Goal: Task Accomplishment & Management: Use online tool/utility

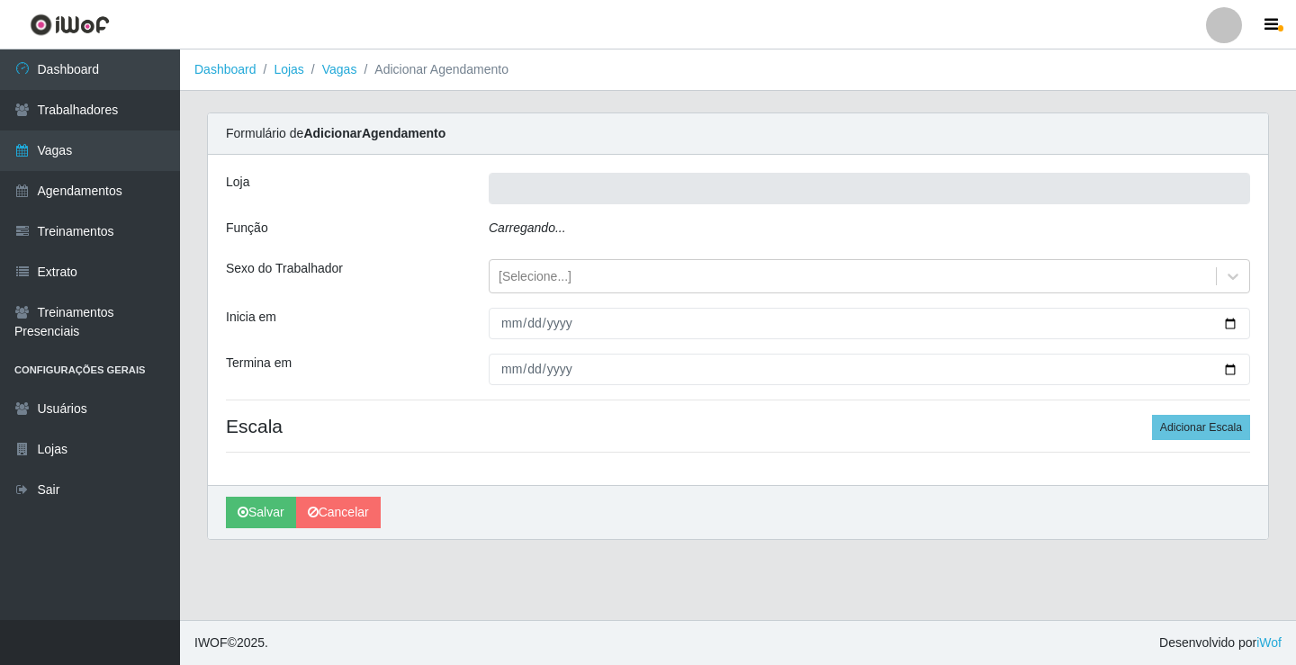
type input "Rede Econômico - Prata"
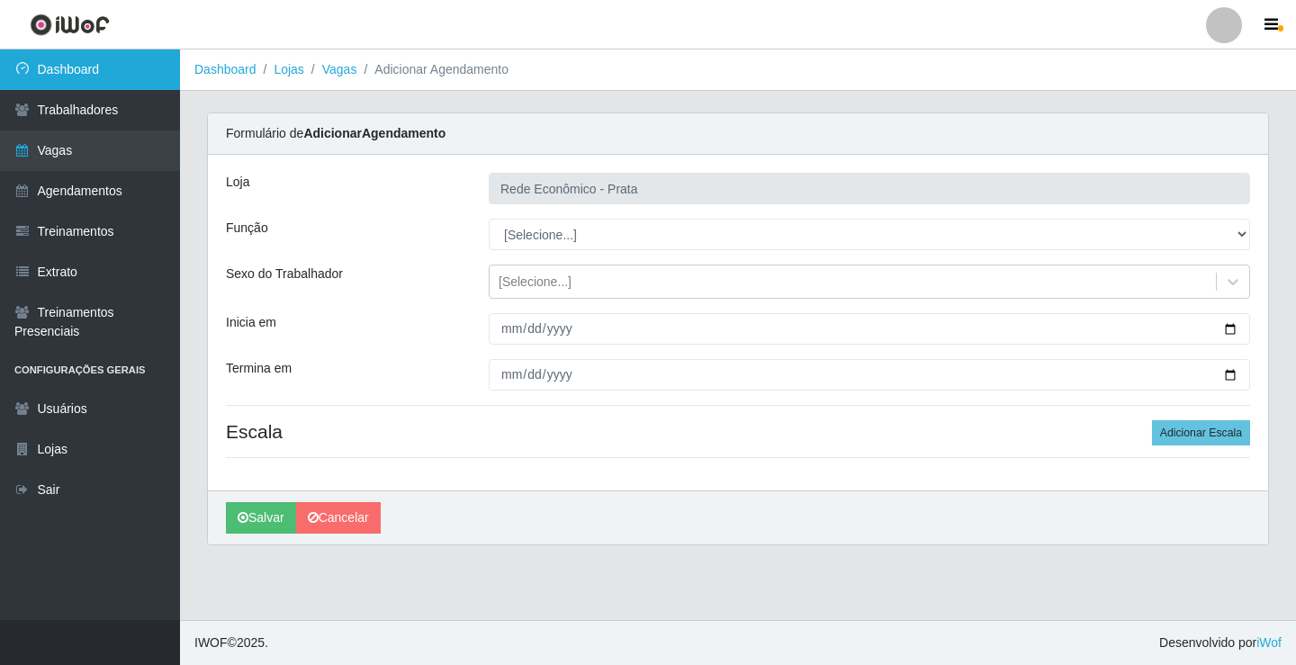
click at [154, 58] on link "Dashboard" at bounding box center [90, 69] width 180 height 40
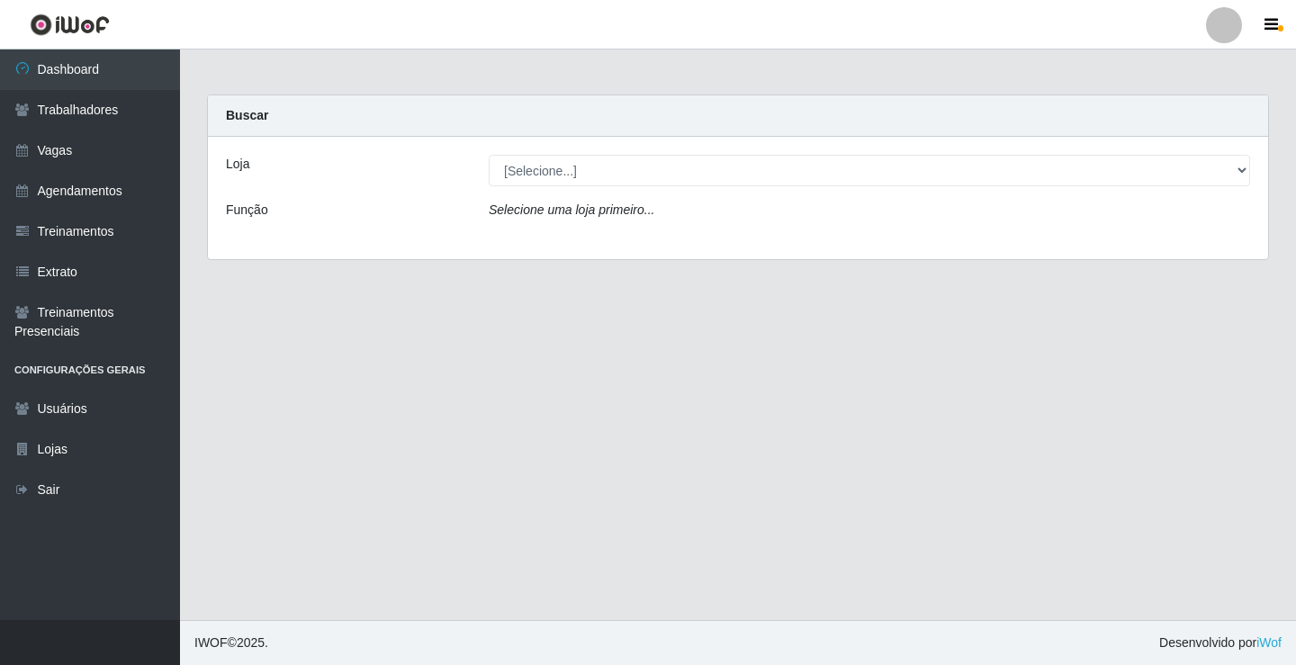
click at [588, 211] on icon "Selecione uma loja primeiro..." at bounding box center [572, 209] width 166 height 14
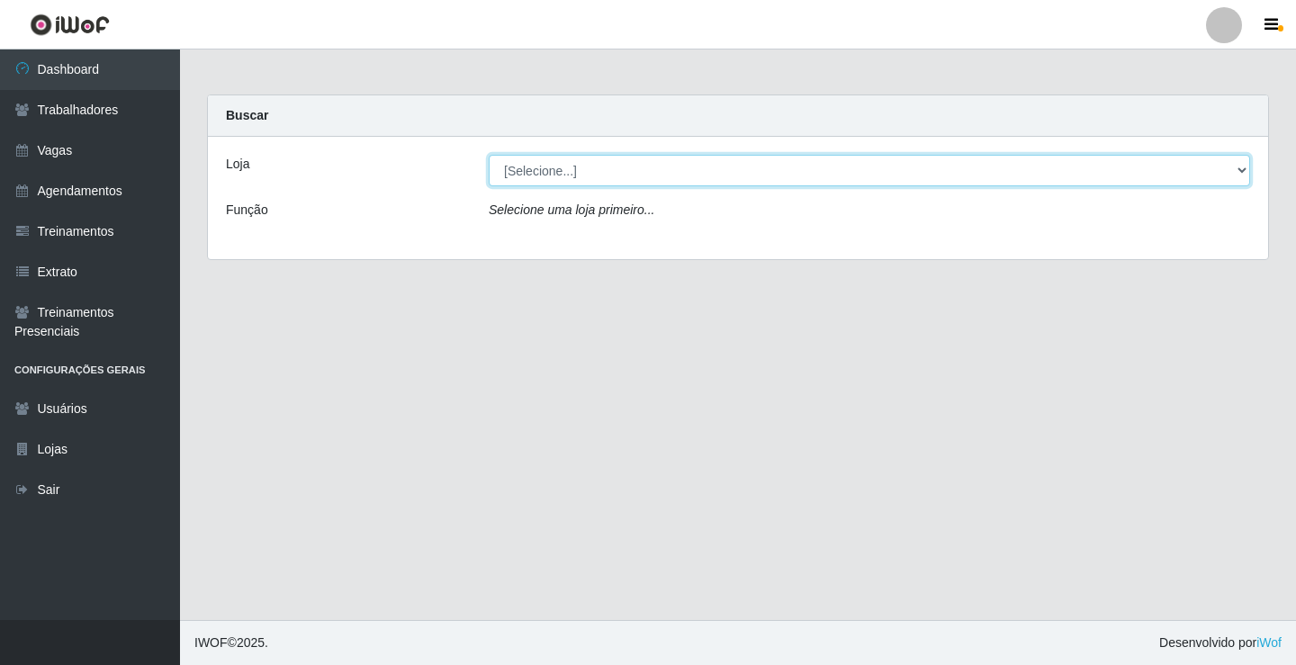
click at [563, 168] on select "[Selecione...] Rede Econômico - Prata" at bounding box center [869, 170] width 761 height 31
select select "192"
click at [489, 155] on select "[Selecione...] Rede Econômico - Prata" at bounding box center [869, 170] width 761 height 31
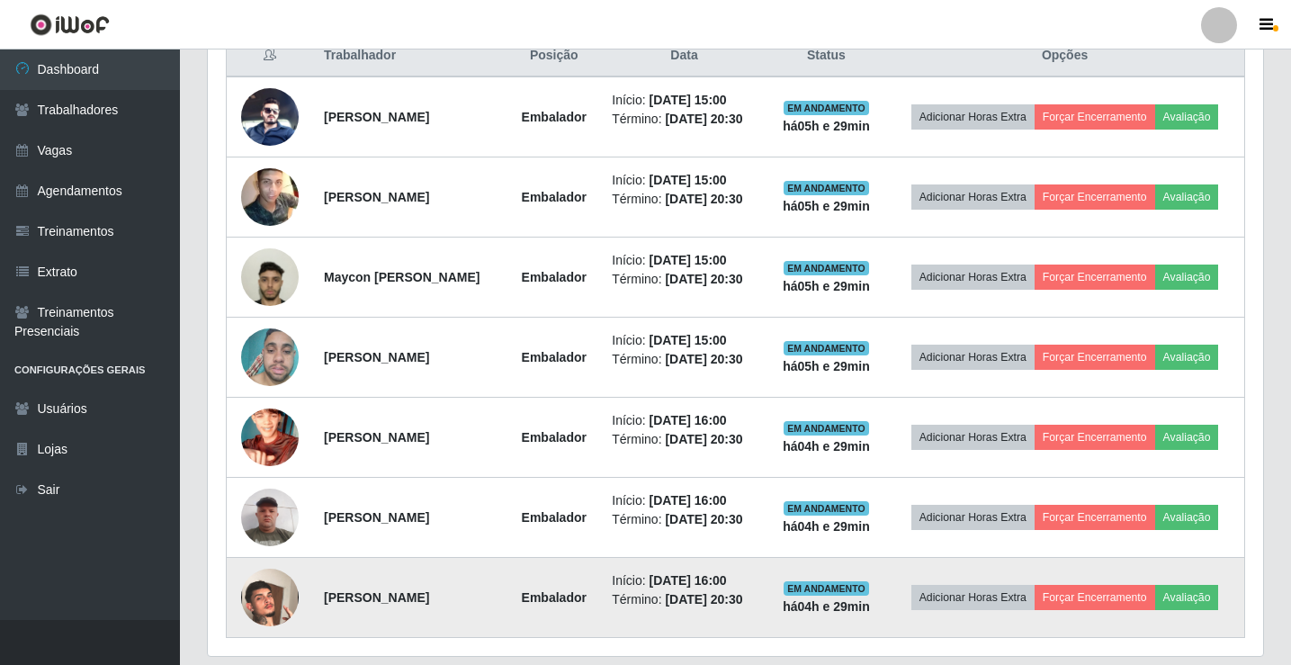
scroll to position [680, 0]
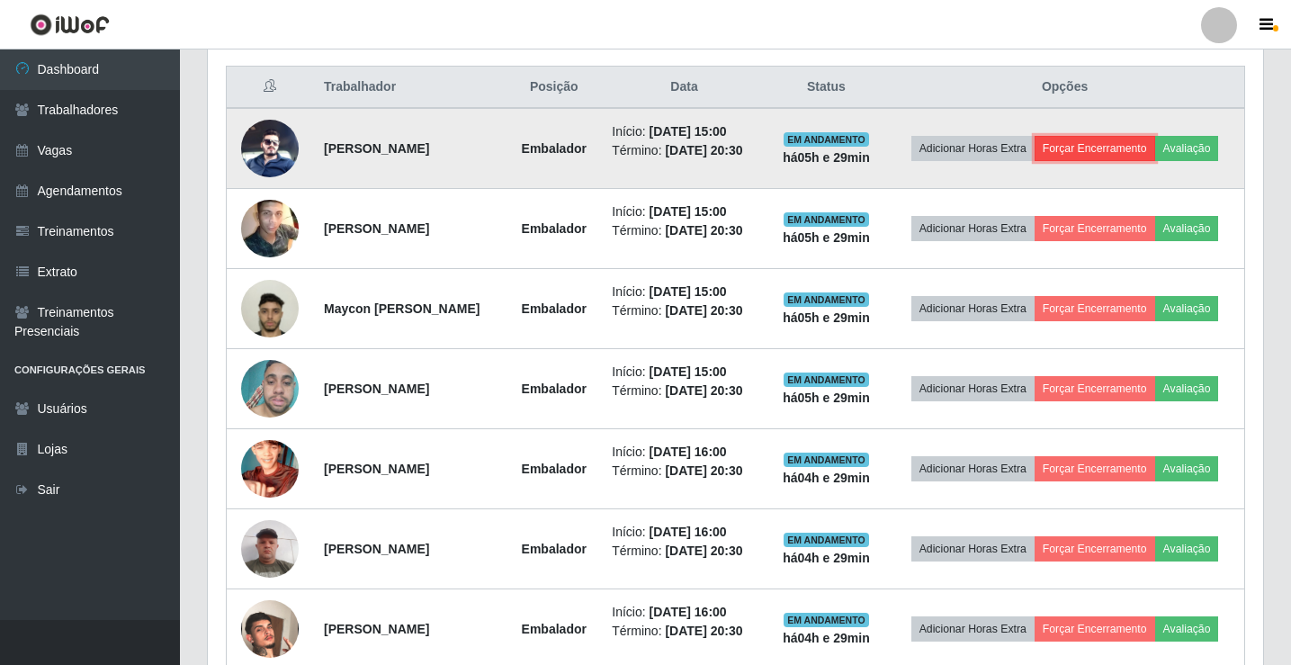
click at [1109, 149] on button "Forçar Encerramento" at bounding box center [1095, 148] width 121 height 25
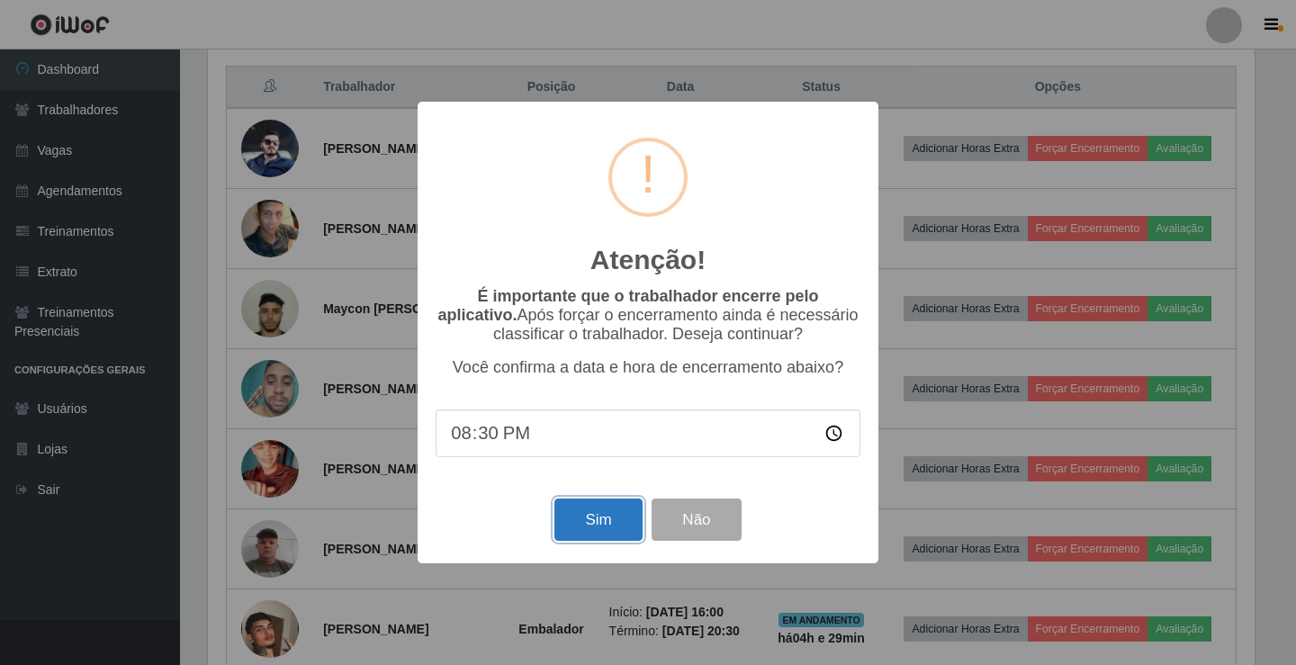
click at [628, 515] on button "Sim" at bounding box center [597, 520] width 87 height 42
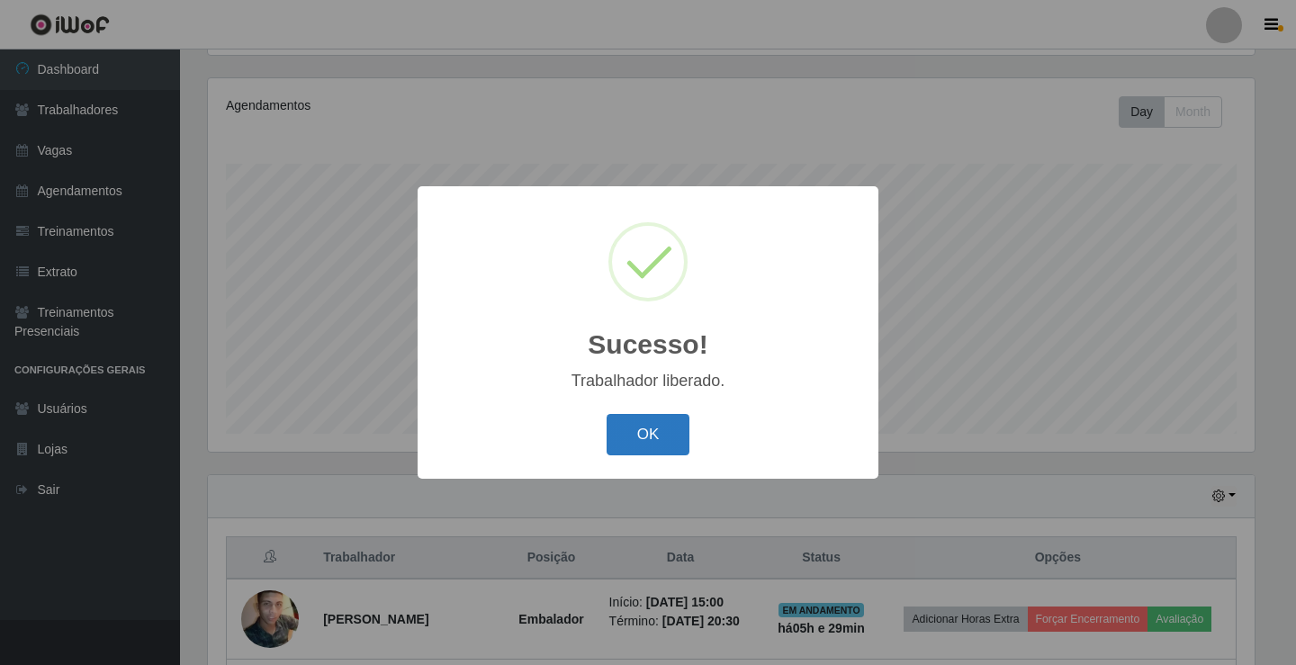
click at [670, 423] on button "OK" at bounding box center [649, 435] width 84 height 42
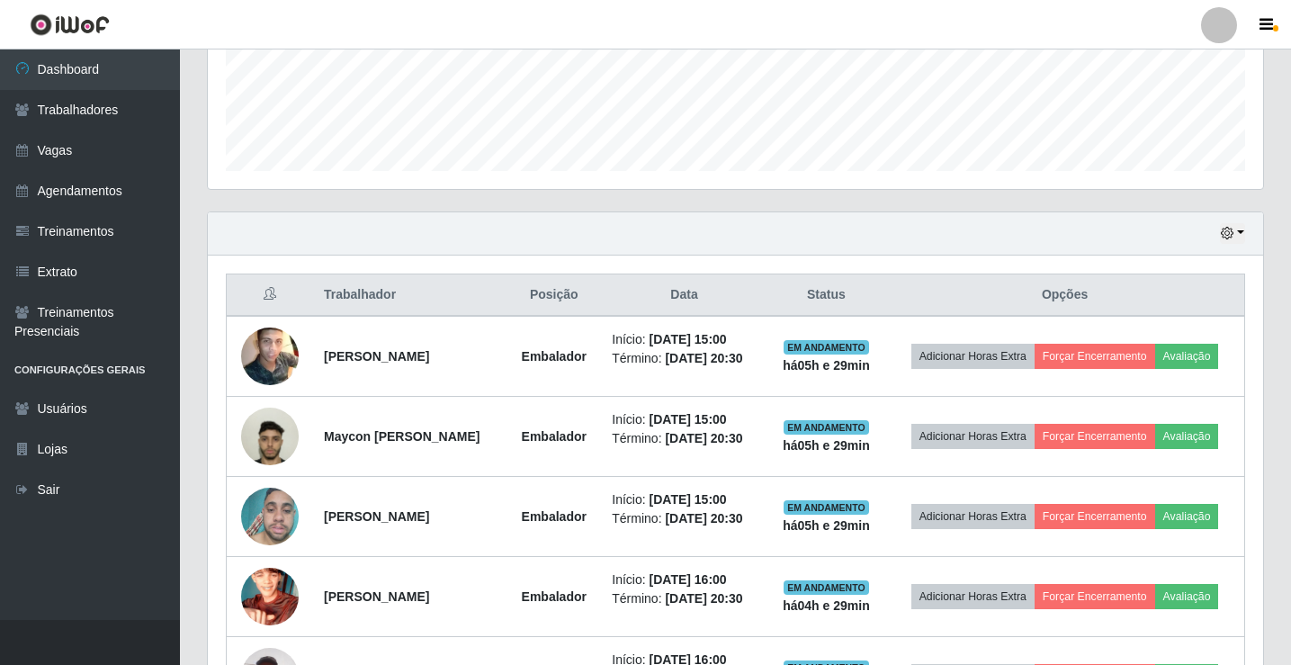
scroll to position [480, 0]
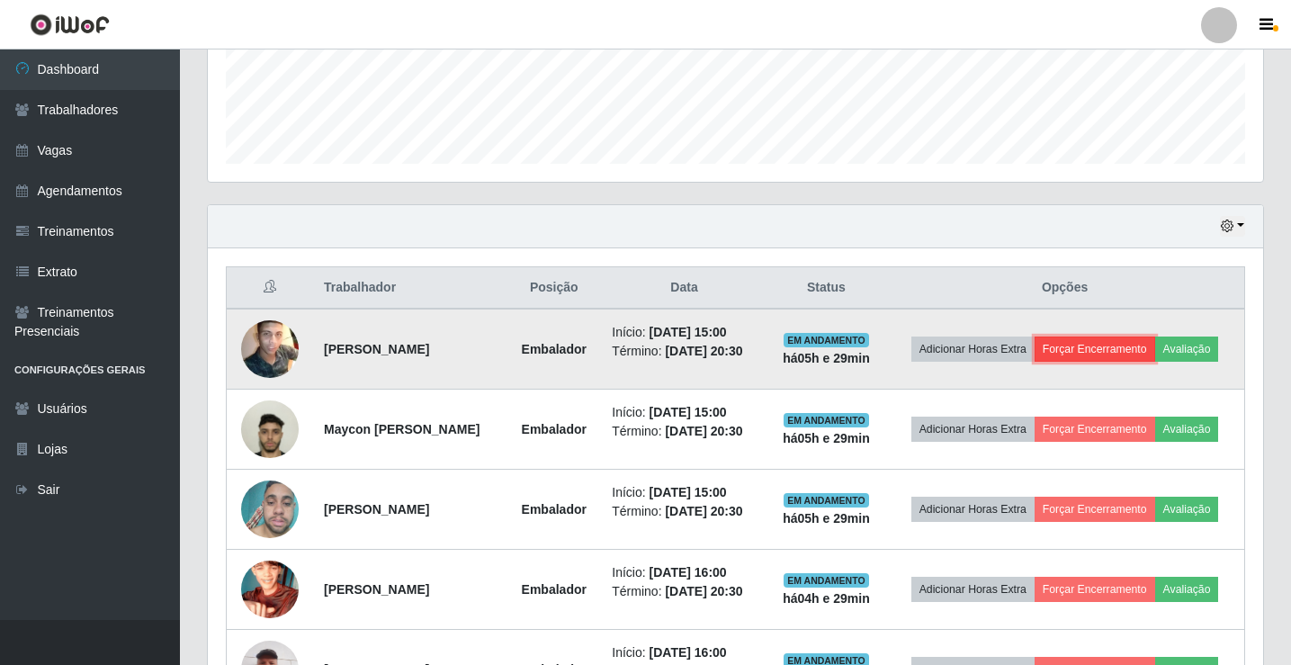
click at [1088, 350] on button "Forçar Encerramento" at bounding box center [1095, 349] width 121 height 25
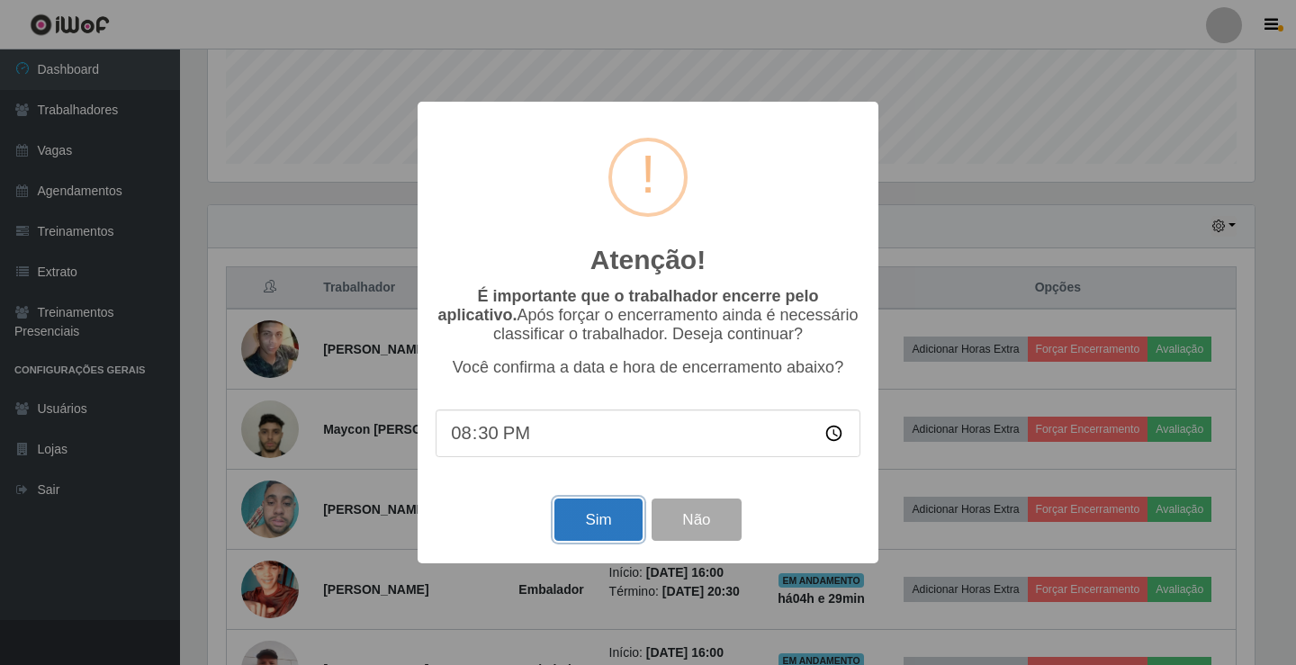
click at [593, 516] on button "Sim" at bounding box center [597, 520] width 87 height 42
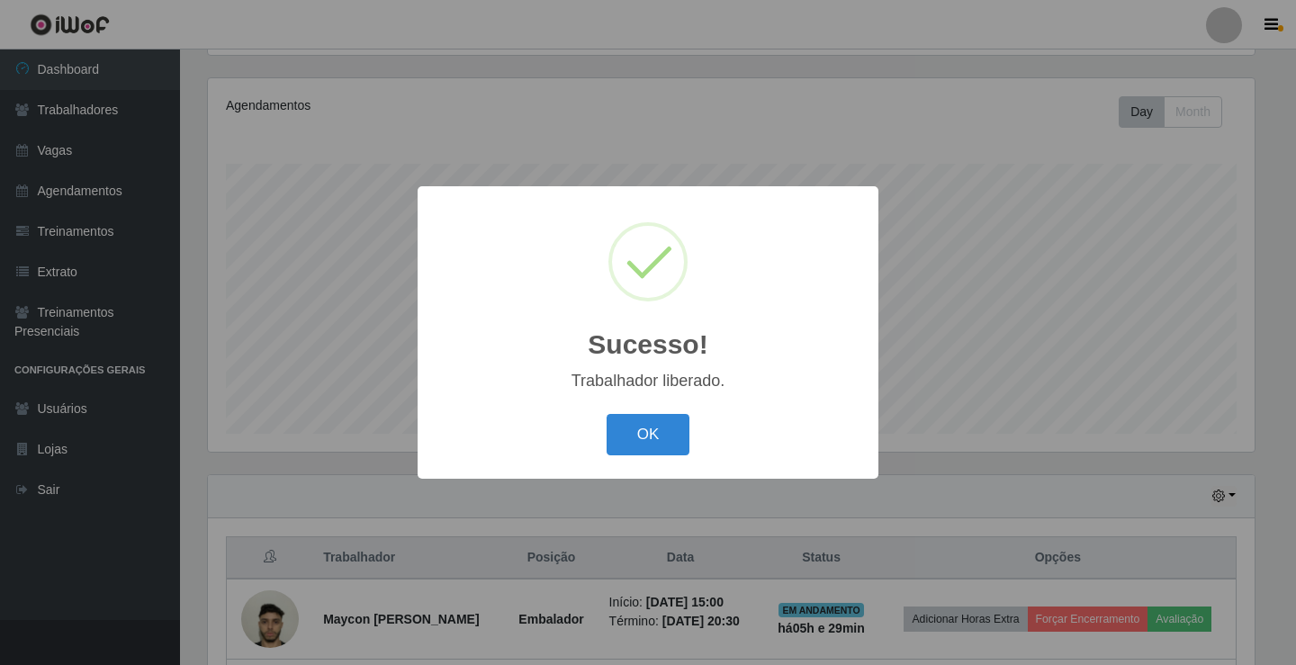
drag, startPoint x: 672, startPoint y: 438, endPoint x: 688, endPoint y: 442, distance: 15.7
click at [668, 442] on button "OK" at bounding box center [649, 435] width 84 height 42
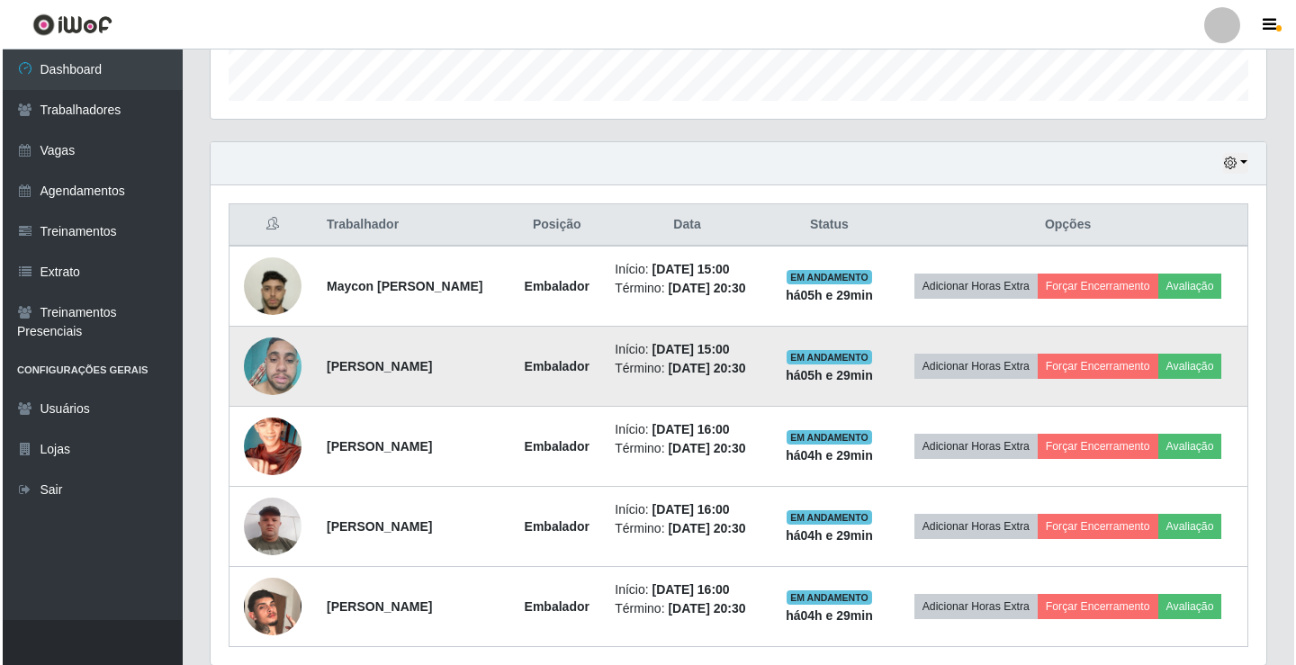
scroll to position [570, 0]
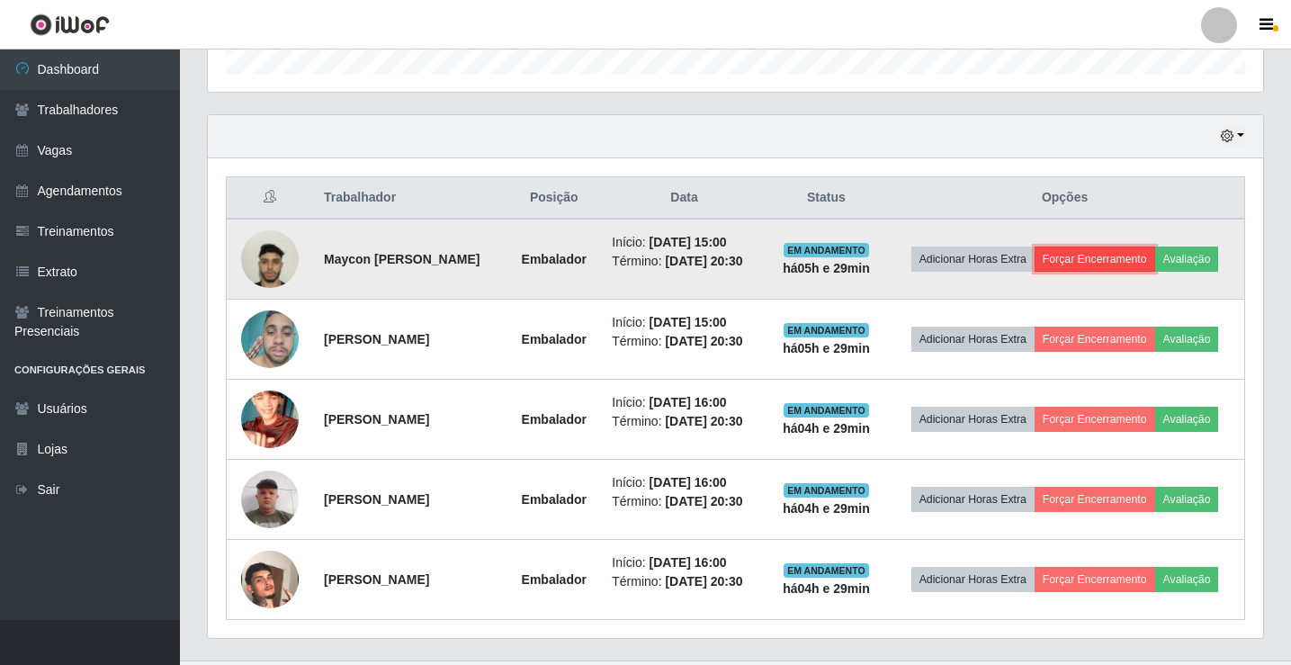
click at [1116, 252] on button "Forçar Encerramento" at bounding box center [1095, 259] width 121 height 25
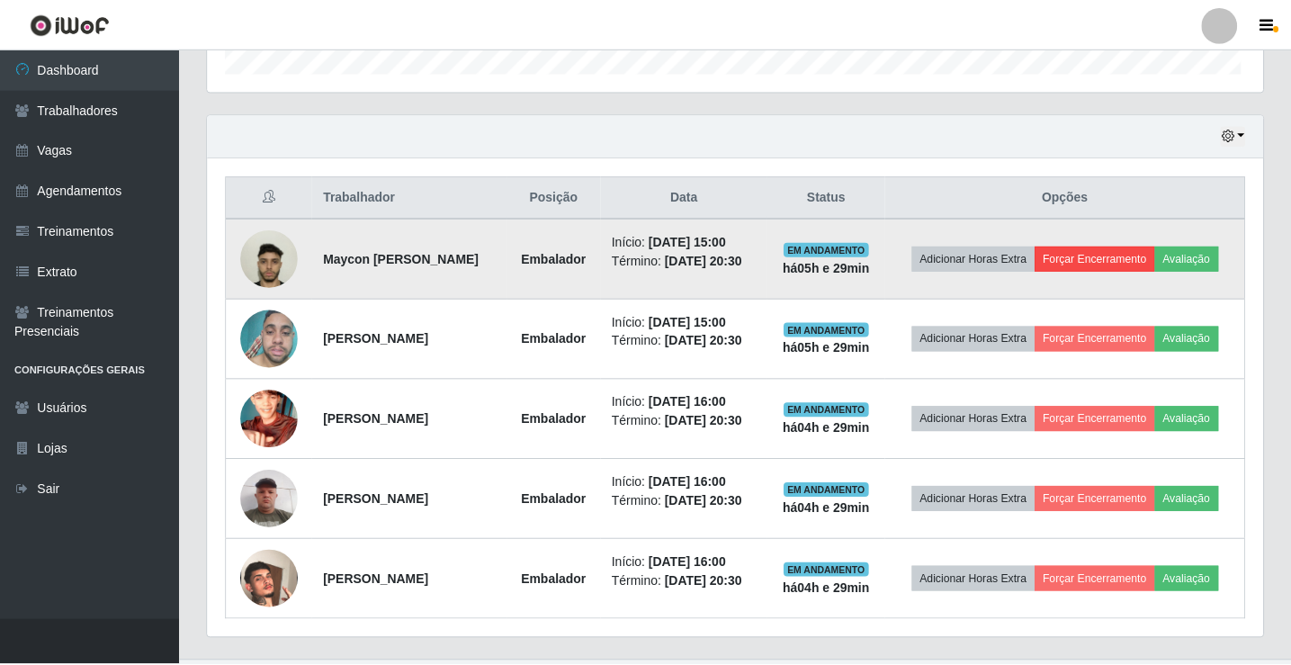
scroll to position [373, 1047]
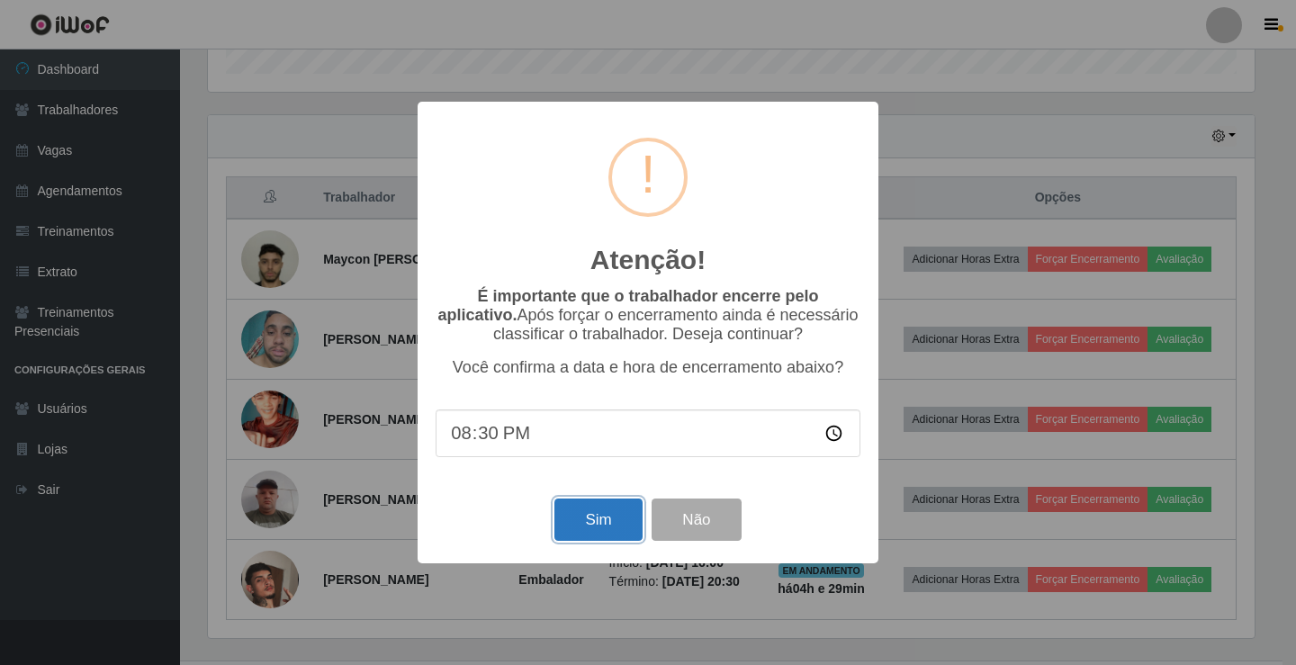
click at [615, 523] on button "Sim" at bounding box center [597, 520] width 87 height 42
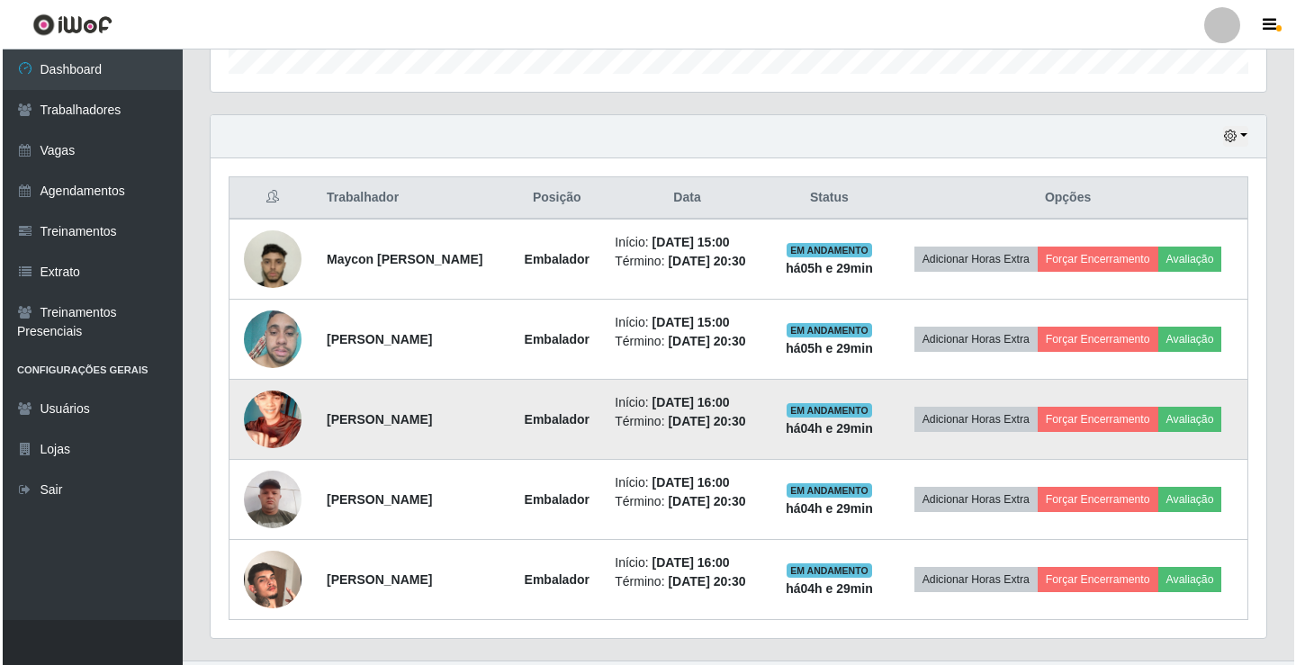
scroll to position [0, 0]
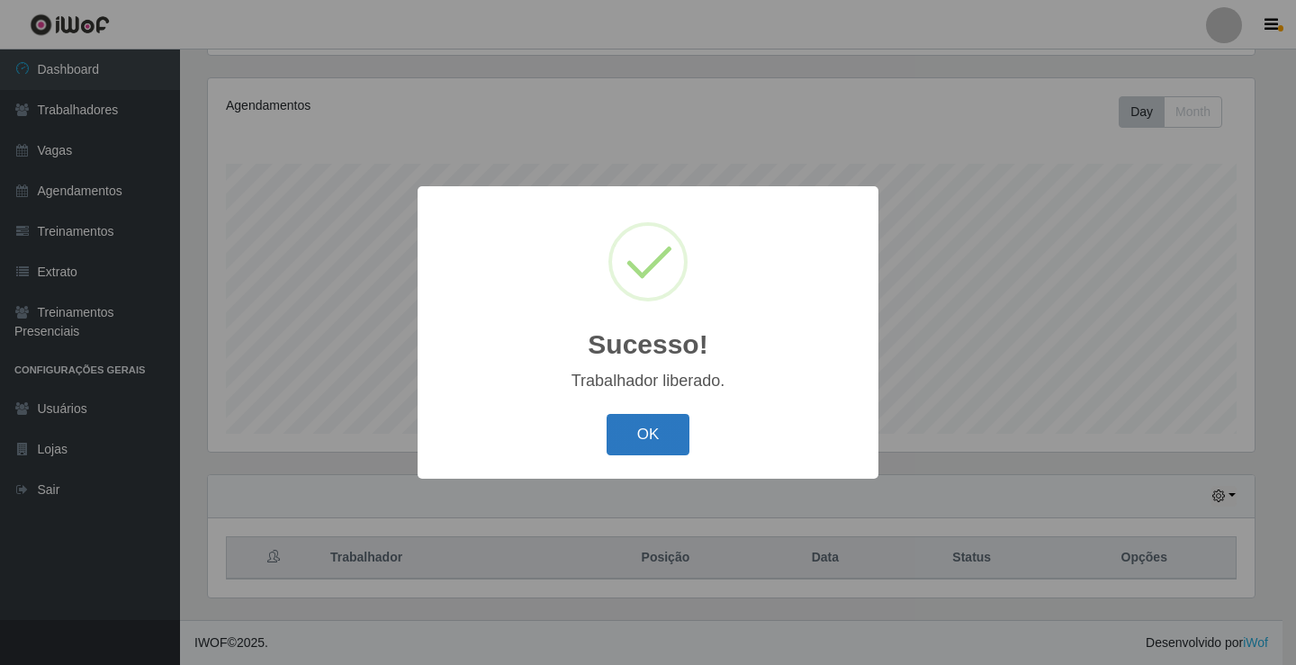
click at [661, 442] on button "OK" at bounding box center [649, 435] width 84 height 42
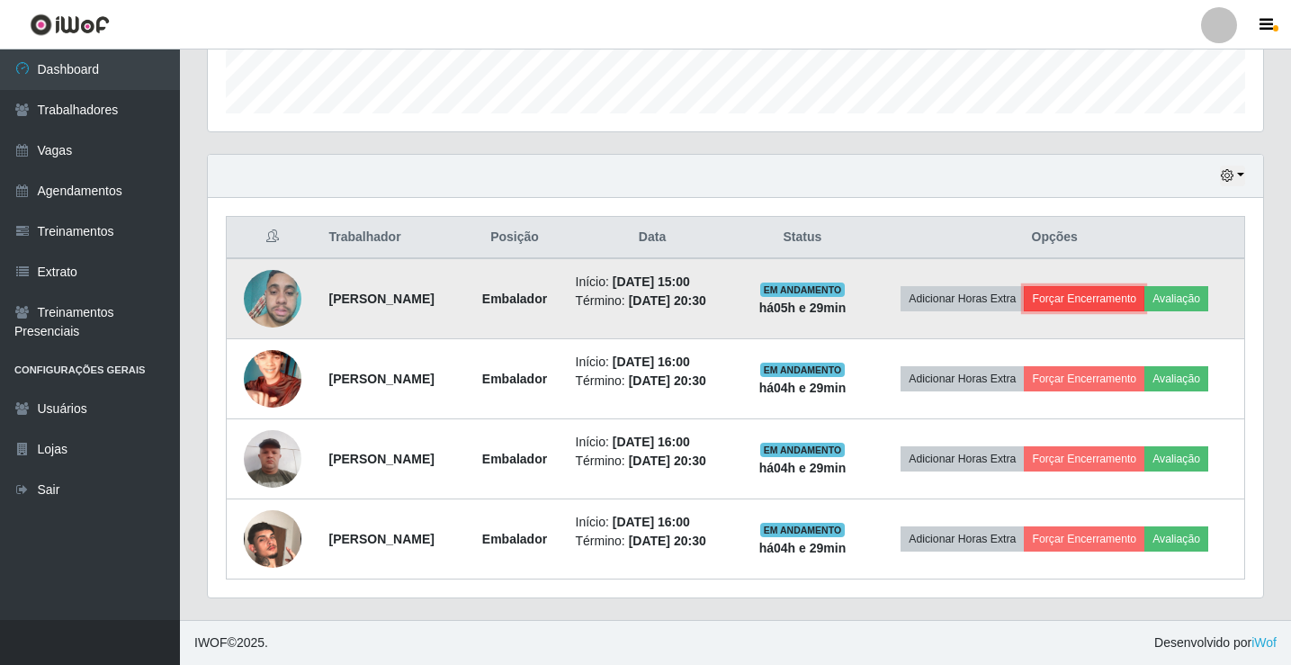
click at [1128, 298] on button "Forçar Encerramento" at bounding box center [1084, 298] width 121 height 25
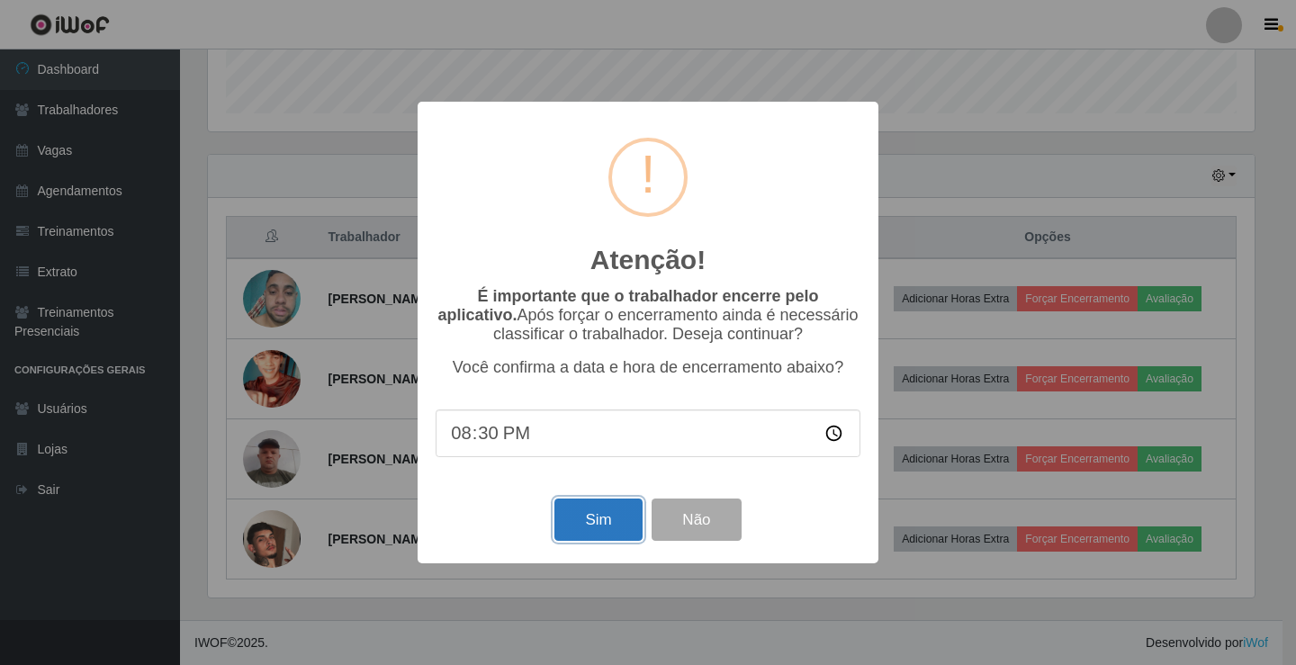
click at [615, 524] on button "Sim" at bounding box center [597, 520] width 87 height 42
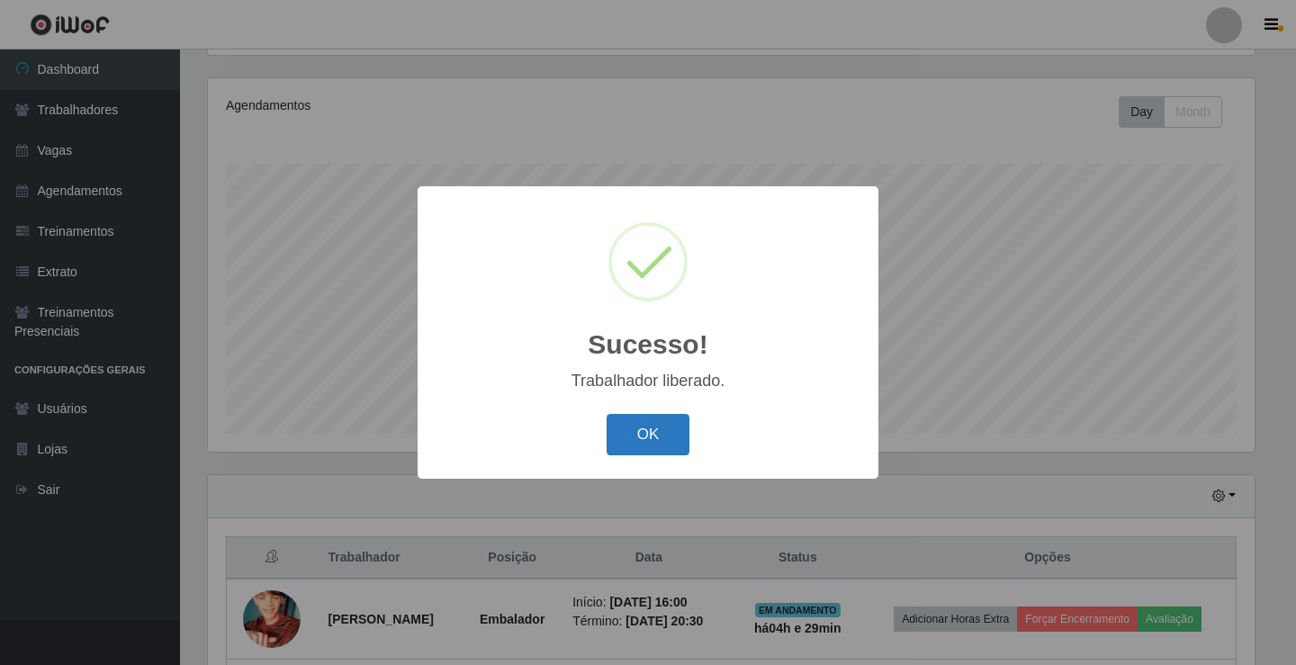
click at [677, 436] on button "OK" at bounding box center [649, 435] width 84 height 42
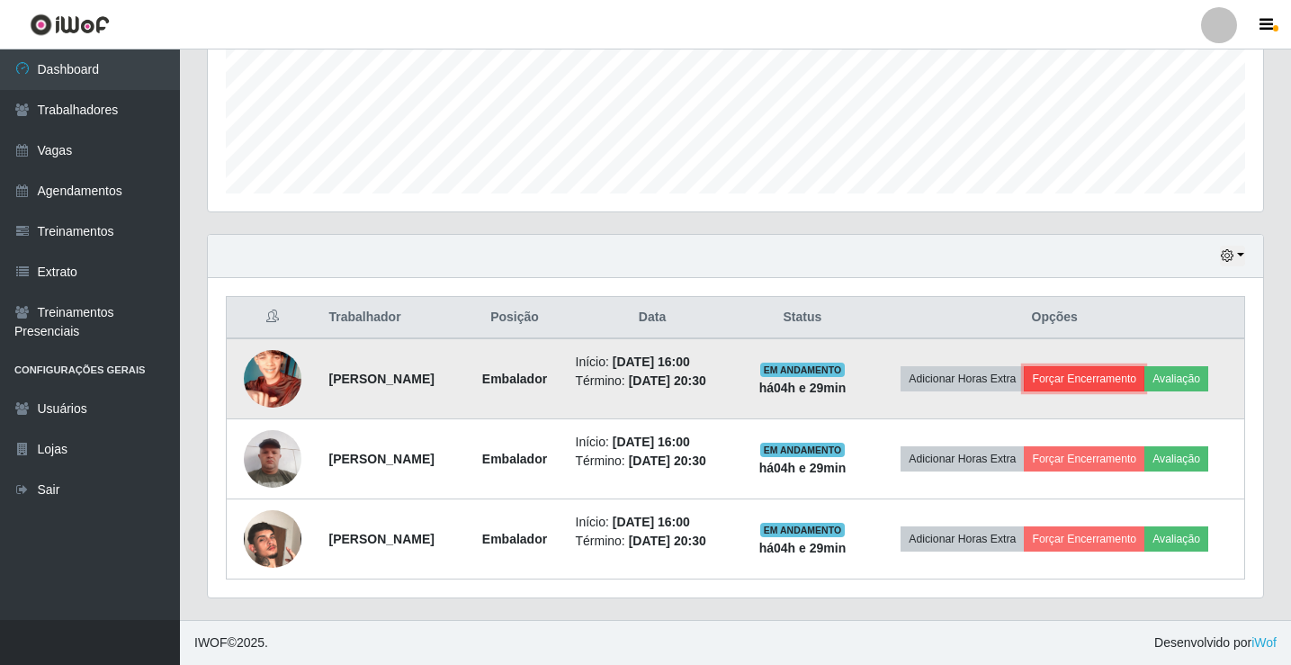
click at [1104, 376] on button "Forçar Encerramento" at bounding box center [1084, 378] width 121 height 25
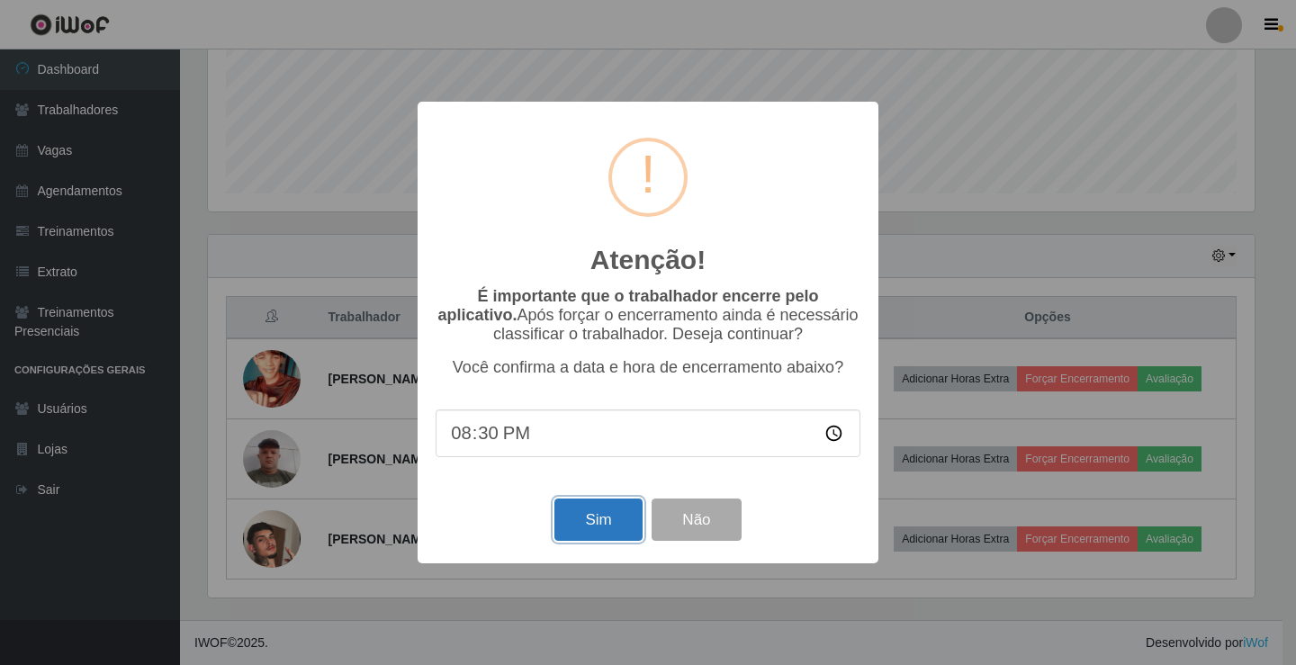
click at [598, 531] on button "Sim" at bounding box center [597, 520] width 87 height 42
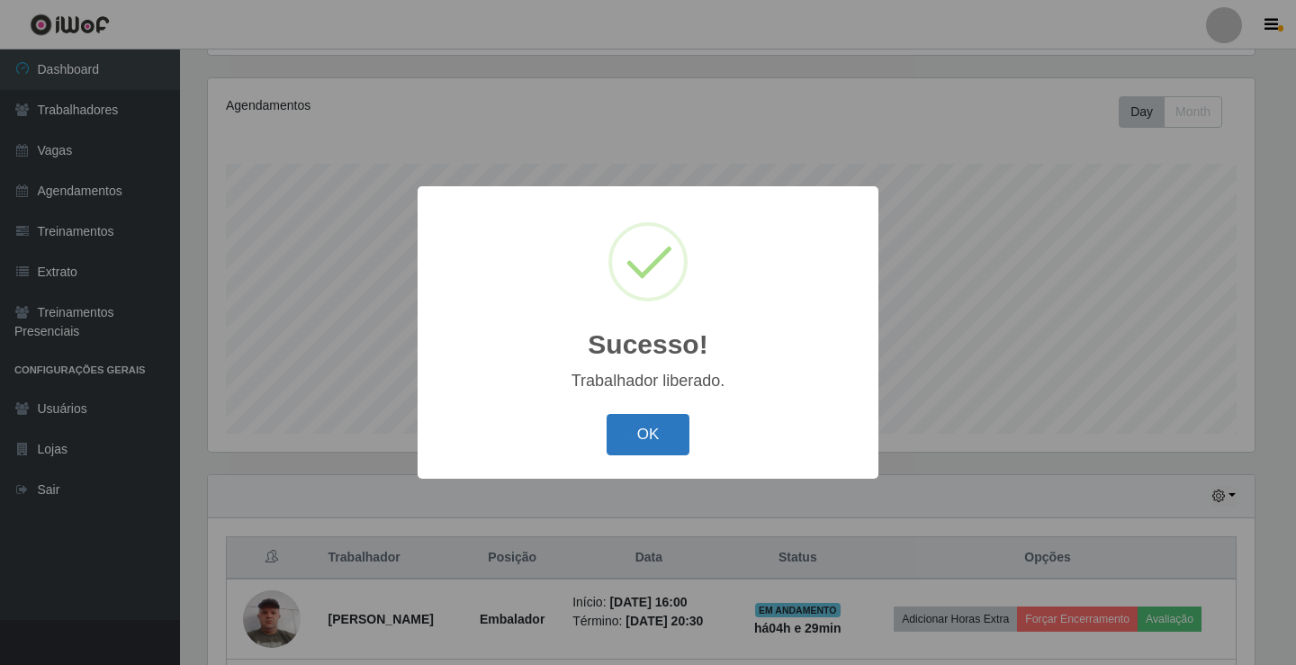
click at [656, 439] on button "OK" at bounding box center [649, 435] width 84 height 42
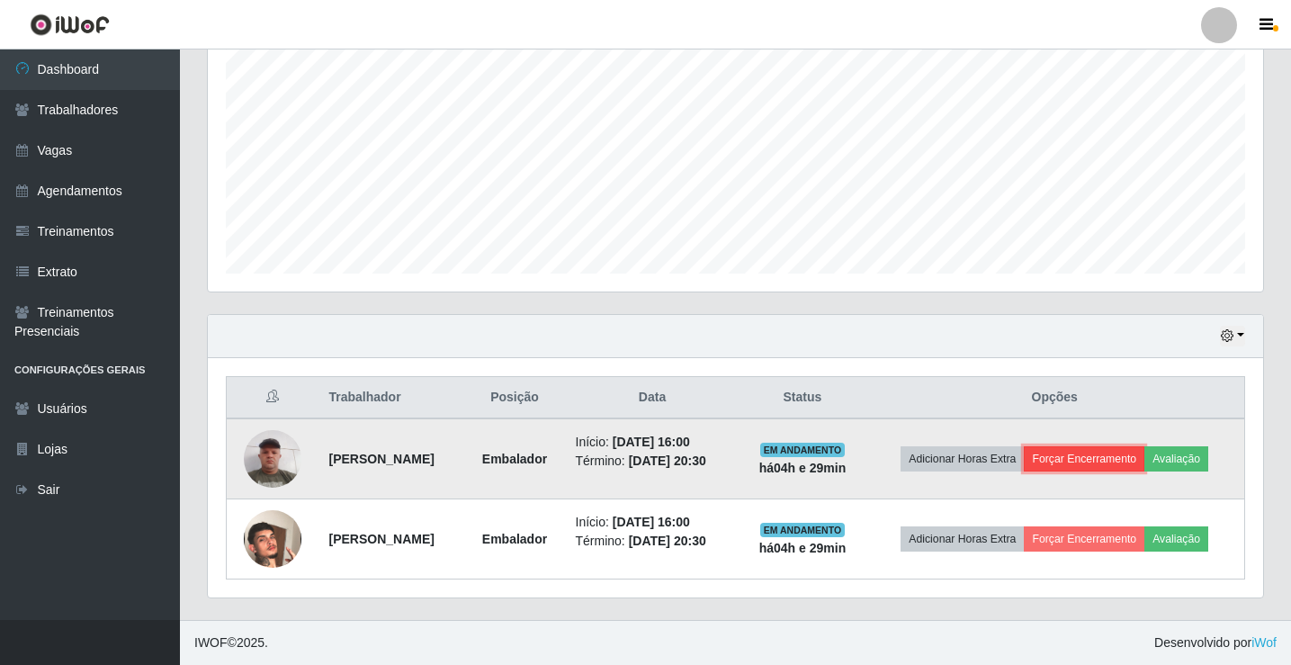
click at [1111, 461] on button "Forçar Encerramento" at bounding box center [1084, 458] width 121 height 25
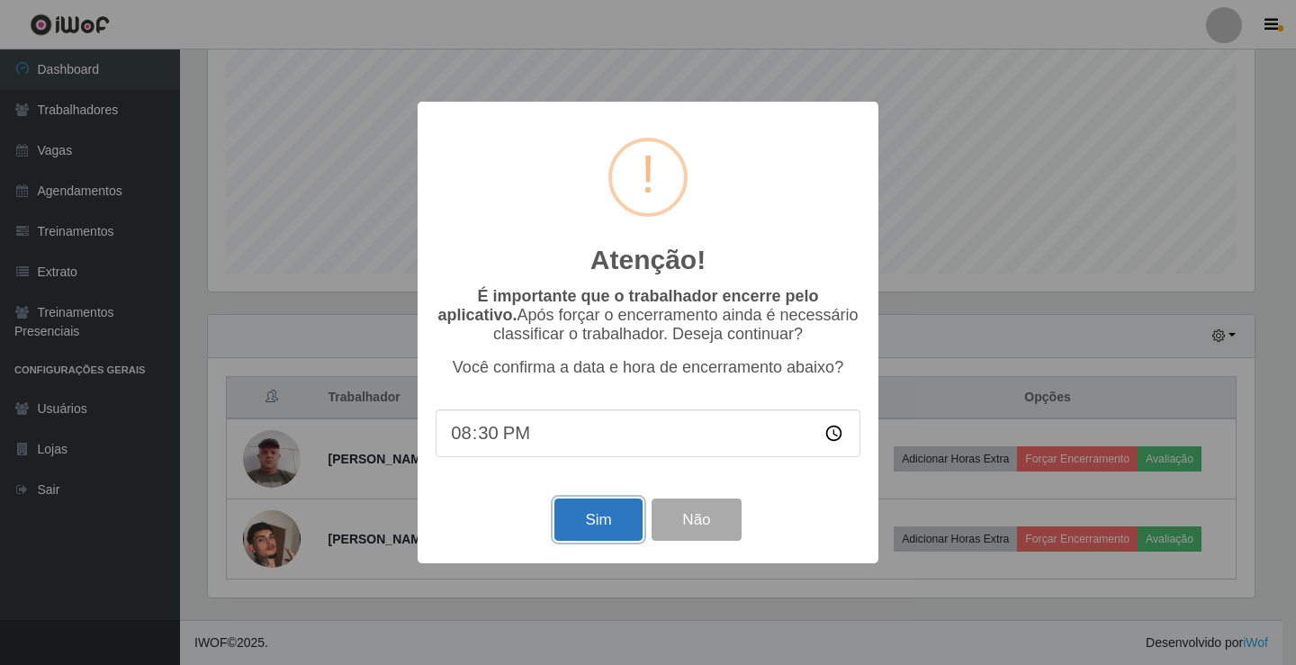
click at [582, 510] on button "Sim" at bounding box center [597, 520] width 87 height 42
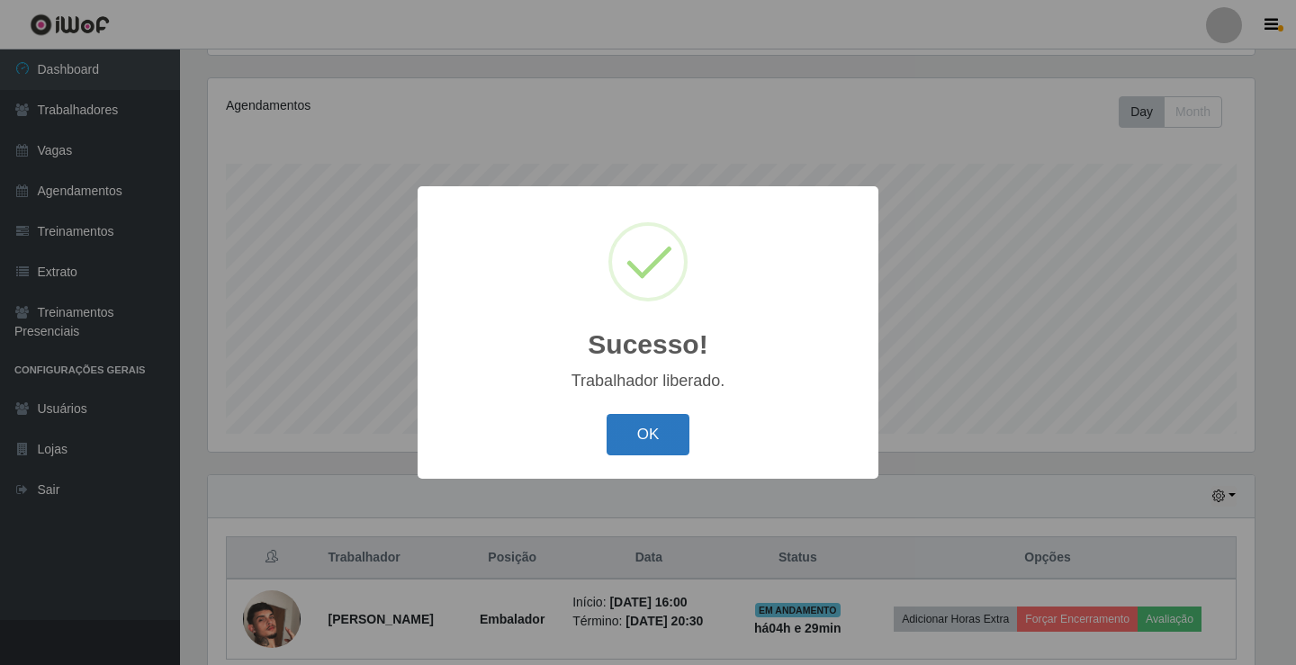
click at [676, 438] on button "OK" at bounding box center [649, 435] width 84 height 42
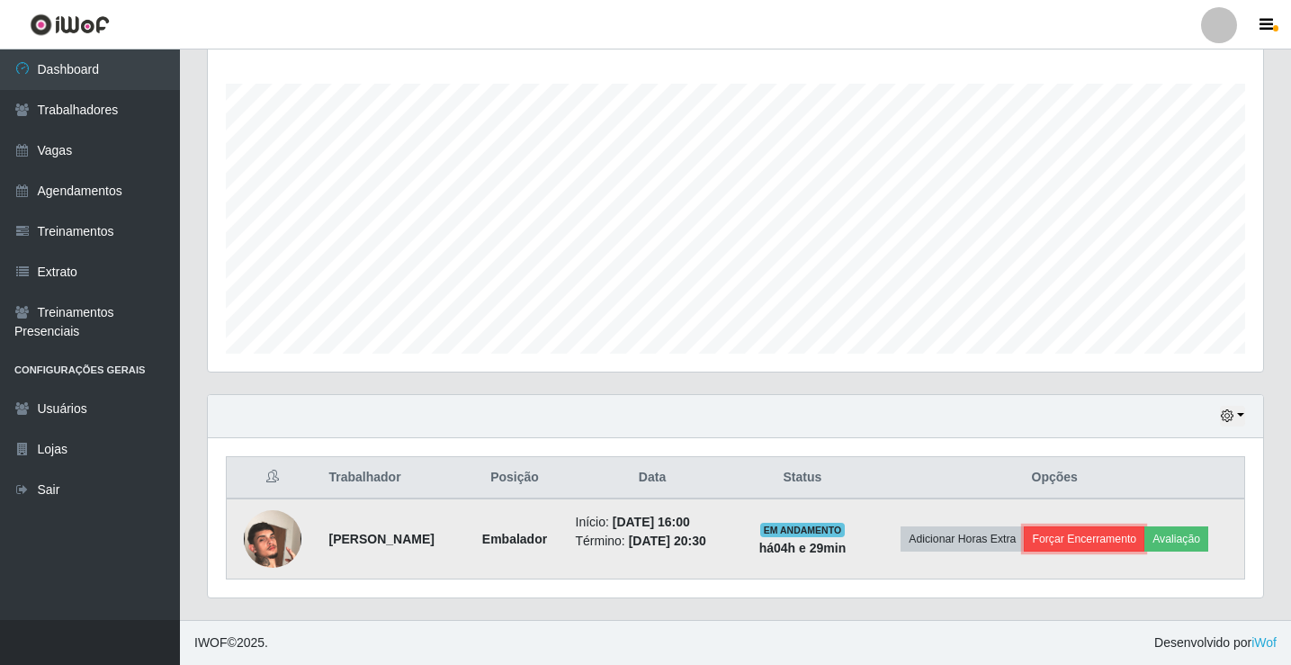
click at [1140, 539] on button "Forçar Encerramento" at bounding box center [1084, 538] width 121 height 25
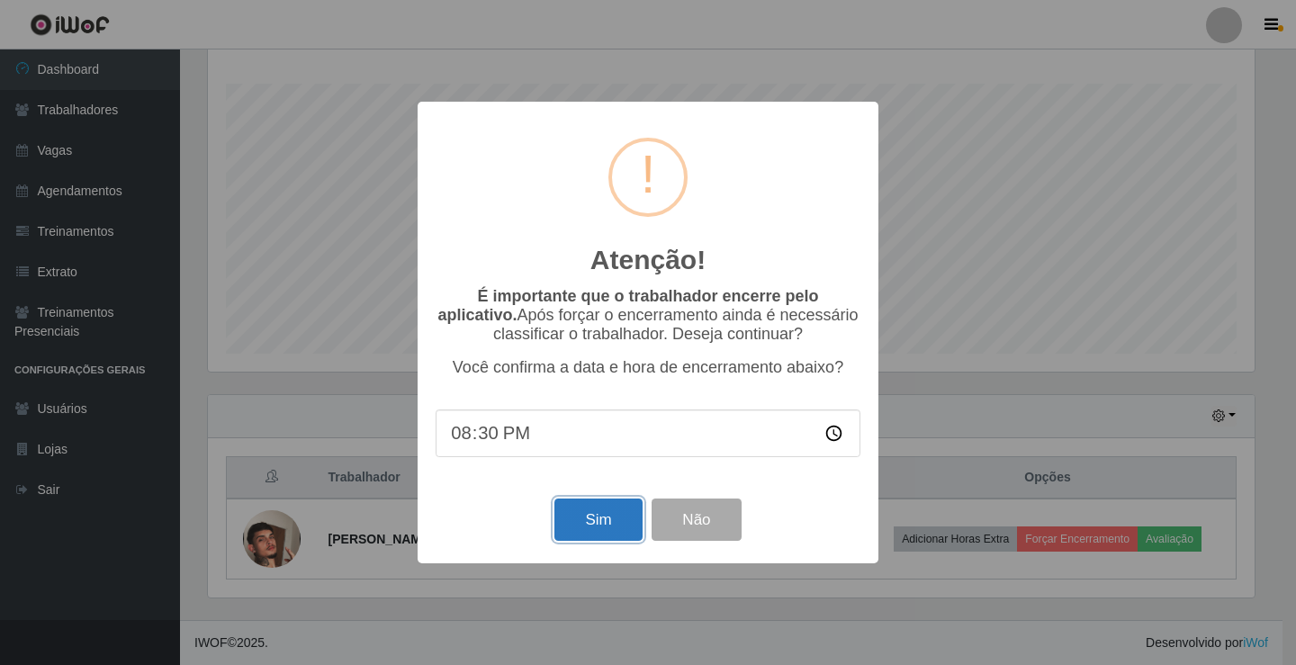
click at [571, 530] on button "Sim" at bounding box center [597, 520] width 87 height 42
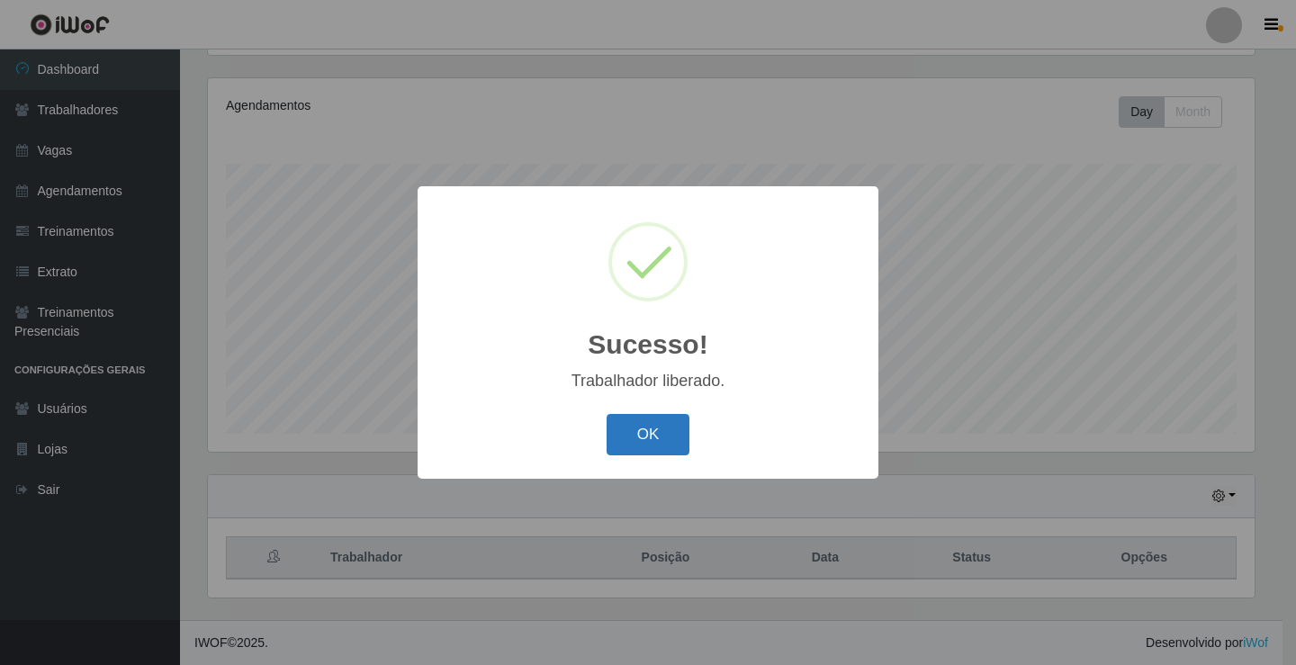
click at [660, 421] on button "OK" at bounding box center [649, 435] width 84 height 42
